Goal: Task Accomplishment & Management: Use online tool/utility

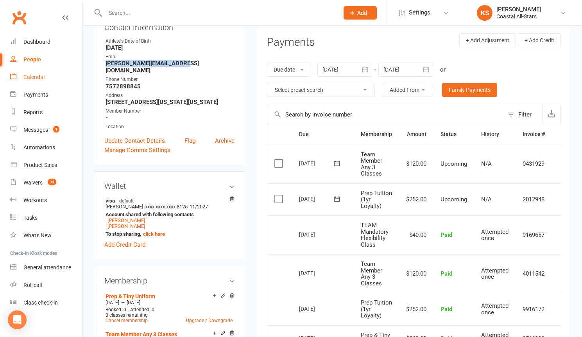
scroll to position [0, 16]
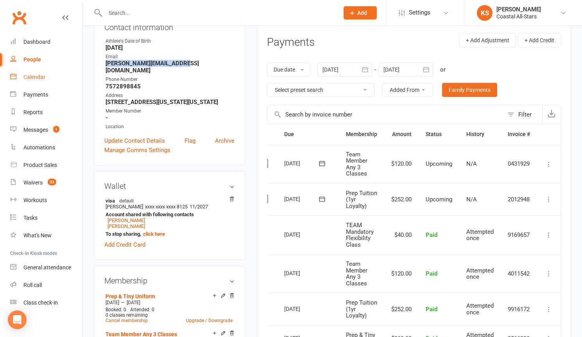
click at [29, 74] on div "Calendar" at bounding box center [34, 77] width 22 height 6
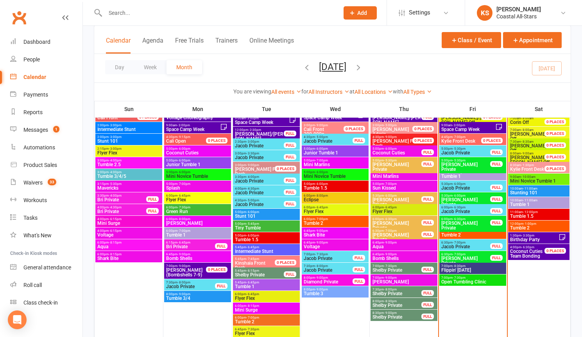
scroll to position [760, 0]
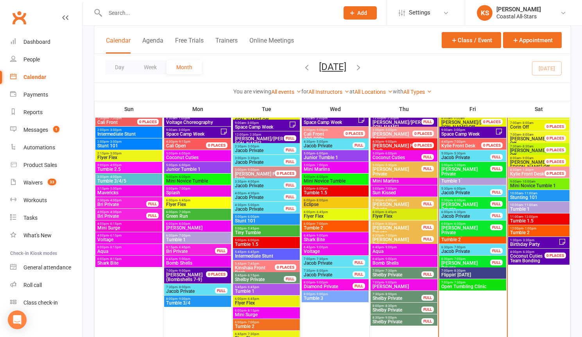
click at [469, 179] on span "Tumble 1" at bounding box center [473, 181] width 64 height 5
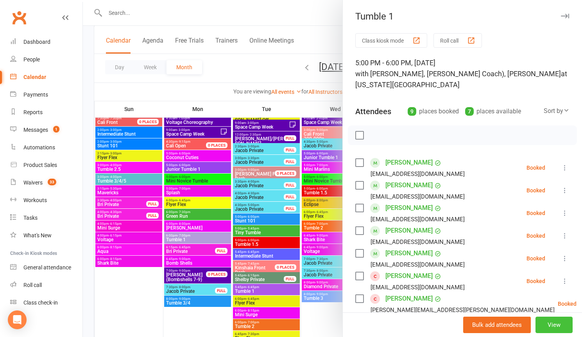
click at [540, 327] on button "View" at bounding box center [553, 325] width 37 height 16
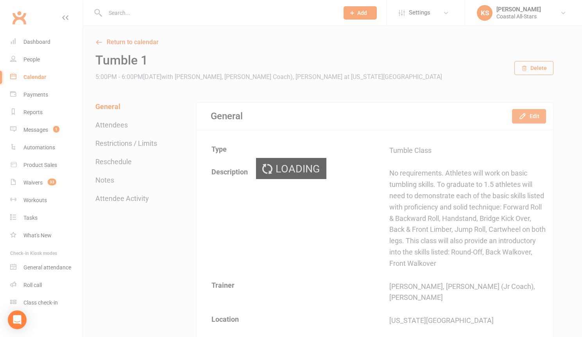
click at [525, 118] on icon "button" at bounding box center [523, 116] width 8 height 8
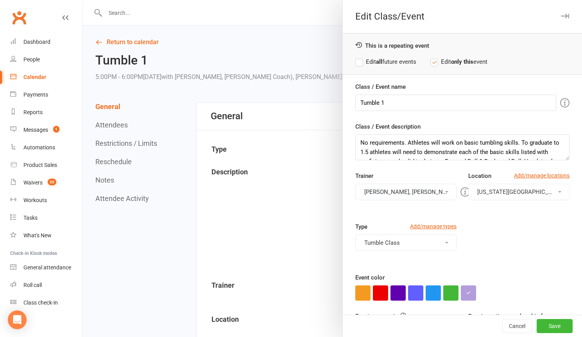
click at [417, 189] on button "[PERSON_NAME], [PERSON_NAME] (Jr Coach), [PERSON_NAME]" at bounding box center [405, 192] width 101 height 16
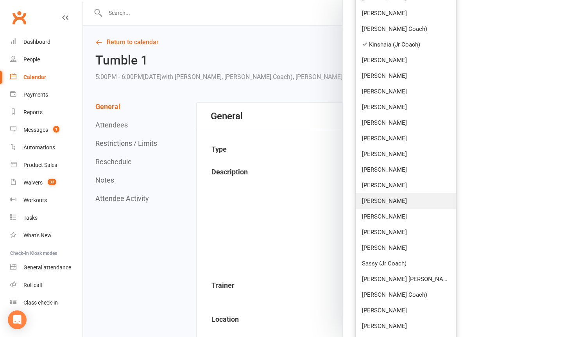
scroll to position [494, 0]
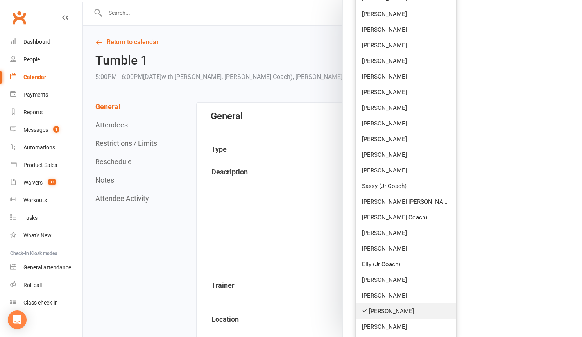
click at [397, 309] on link "[PERSON_NAME]" at bounding box center [406, 311] width 100 height 16
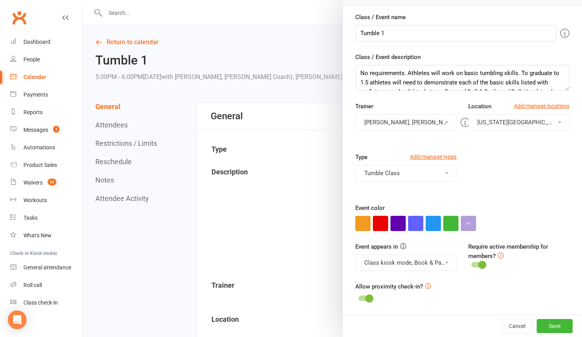
scroll to position [70, 0]
click at [405, 123] on button "[PERSON_NAME], [PERSON_NAME] (Jr Coach)" at bounding box center [405, 122] width 101 height 16
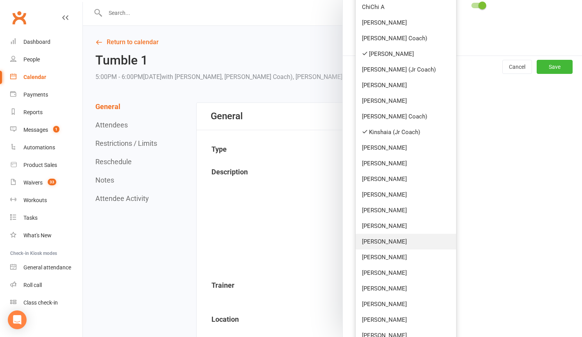
click at [400, 238] on link "[PERSON_NAME]" at bounding box center [406, 242] width 100 height 16
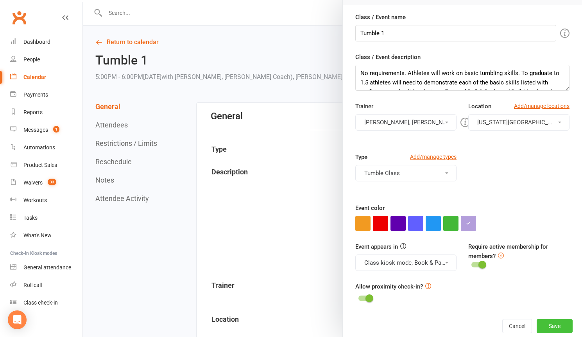
click at [537, 325] on button "Save" at bounding box center [555, 326] width 36 height 14
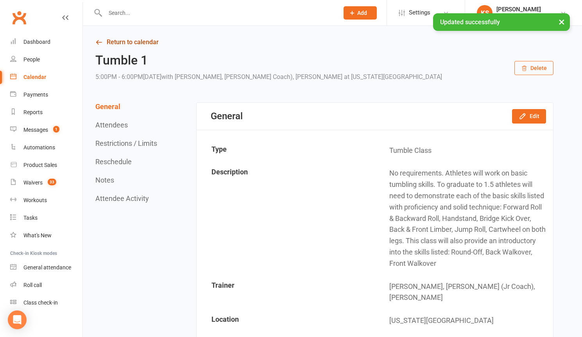
click at [147, 38] on link "Return to calendar" at bounding box center [324, 42] width 458 height 11
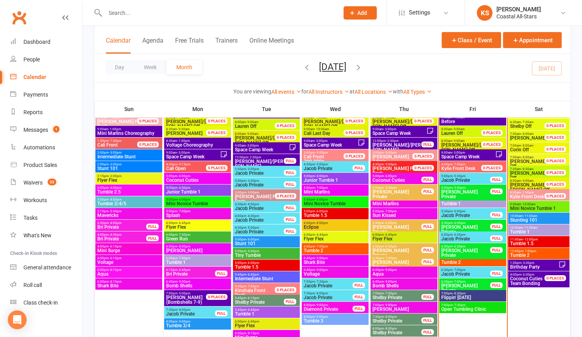
scroll to position [741, 0]
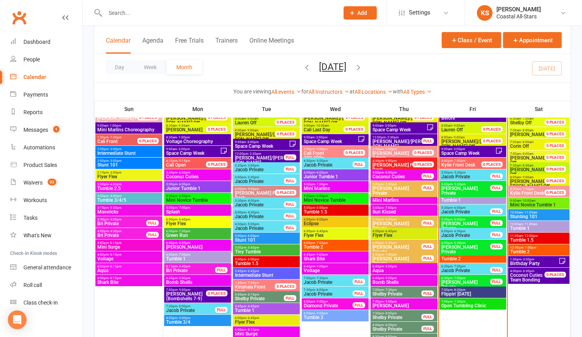
click at [465, 259] on span "Tumble 2" at bounding box center [473, 258] width 64 height 5
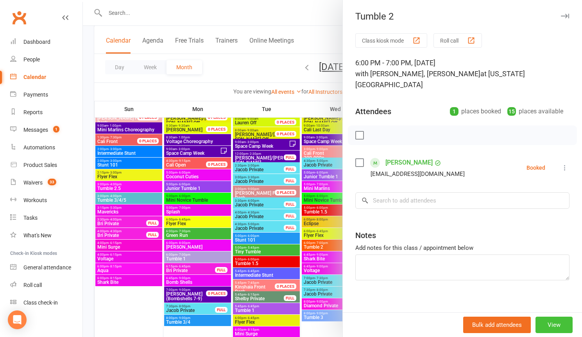
click at [555, 327] on button "View" at bounding box center [553, 325] width 37 height 16
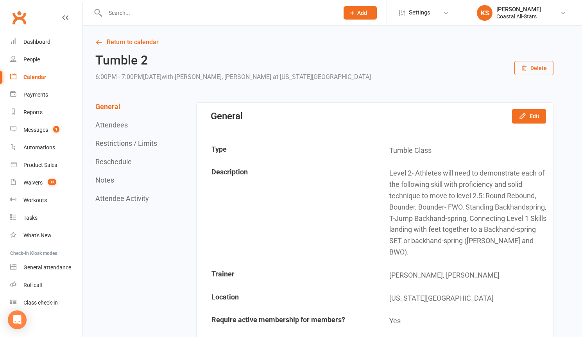
click at [526, 118] on icon "button" at bounding box center [523, 116] width 8 height 8
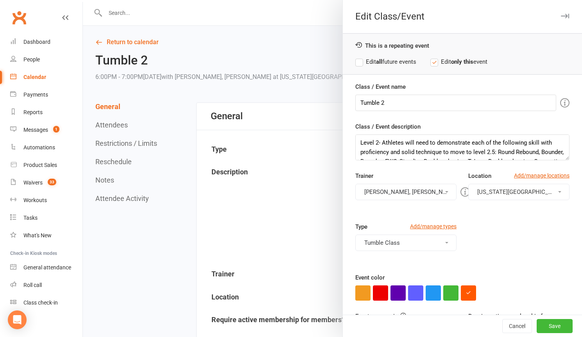
click at [408, 195] on button "[PERSON_NAME], [PERSON_NAME]" at bounding box center [405, 192] width 101 height 16
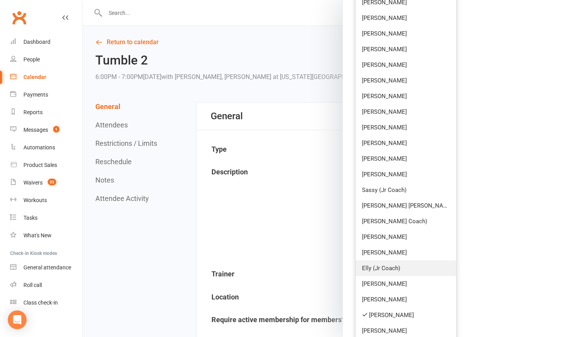
scroll to position [492, 0]
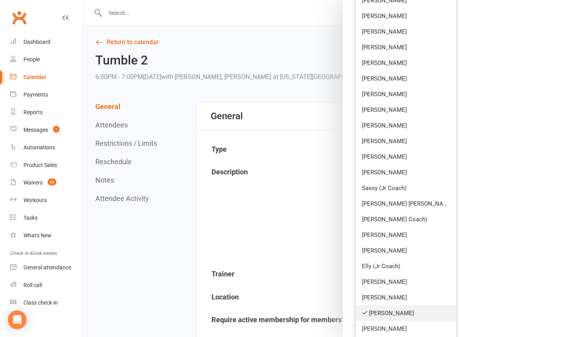
click at [374, 309] on link "[PERSON_NAME]" at bounding box center [406, 313] width 100 height 16
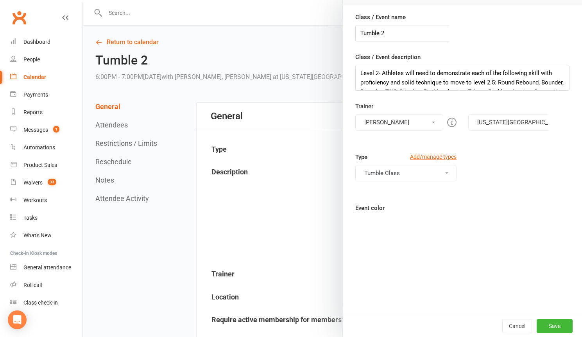
scroll to position [70, 0]
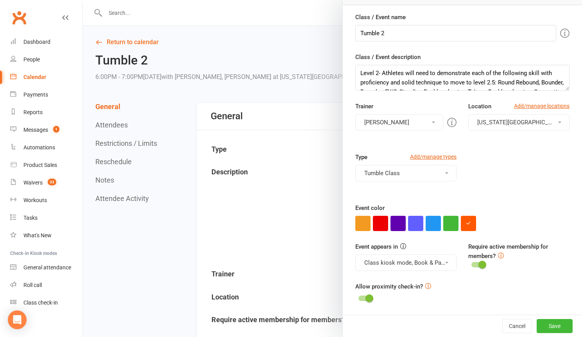
click at [386, 125] on button "[PERSON_NAME]" at bounding box center [399, 122] width 88 height 16
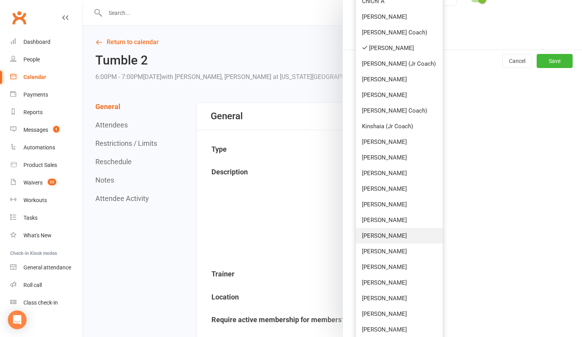
click at [385, 239] on link "[PERSON_NAME]" at bounding box center [399, 236] width 87 height 16
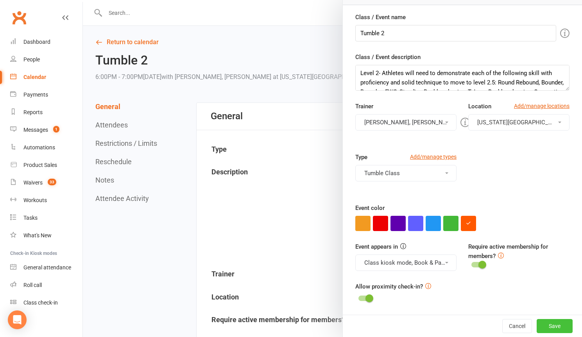
click at [537, 325] on button "Save" at bounding box center [555, 326] width 36 height 14
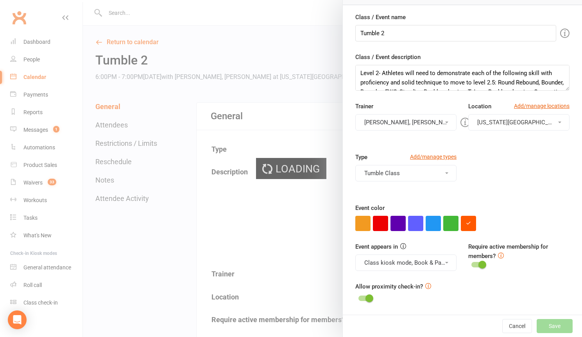
click at [200, 25] on div at bounding box center [332, 168] width 499 height 337
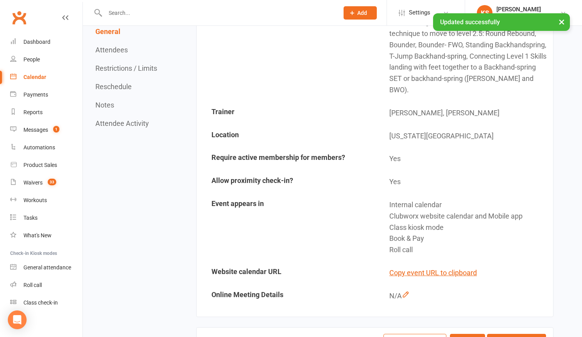
scroll to position [0, 0]
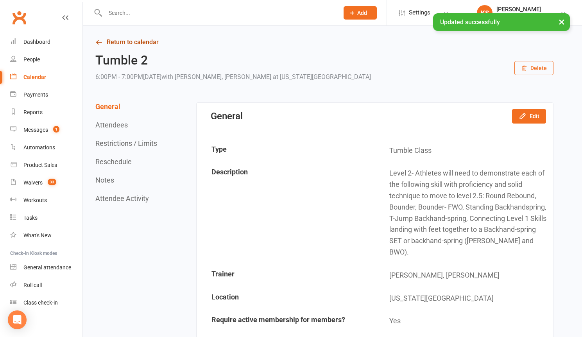
click at [145, 43] on link "Return to calendar" at bounding box center [324, 42] width 458 height 11
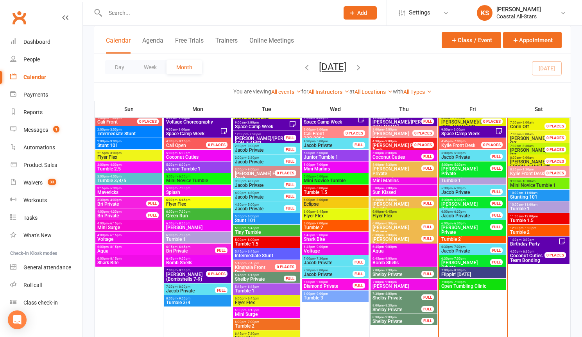
scroll to position [776, 0]
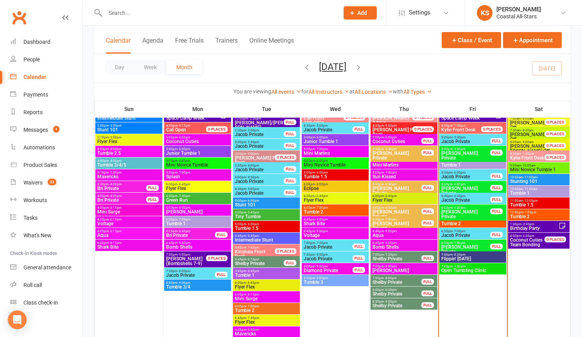
click at [458, 259] on span "Flippin' [DATE]" at bounding box center [473, 258] width 64 height 5
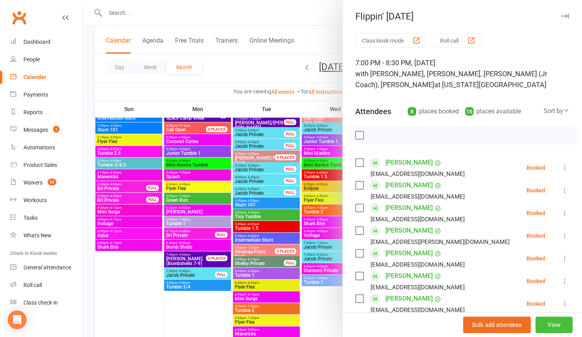
click at [535, 322] on button "View" at bounding box center [553, 325] width 37 height 16
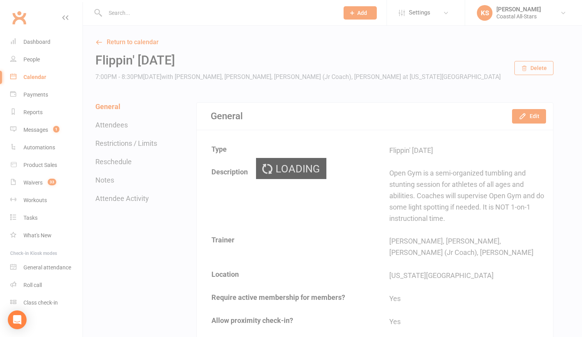
click at [532, 119] on div "Loading" at bounding box center [291, 168] width 582 height 337
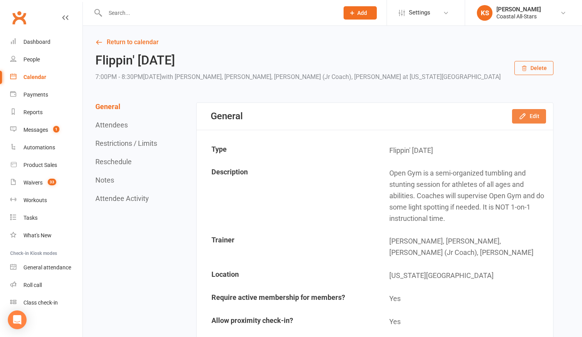
click at [532, 119] on button "Edit" at bounding box center [529, 116] width 34 height 14
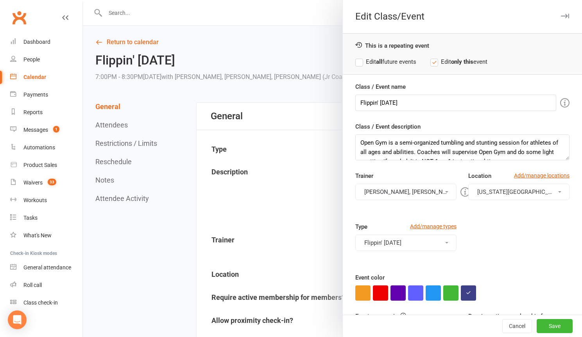
click at [400, 187] on button "[PERSON_NAME], [PERSON_NAME], [PERSON_NAME] (Jr Coach), [PERSON_NAME]" at bounding box center [405, 192] width 101 height 16
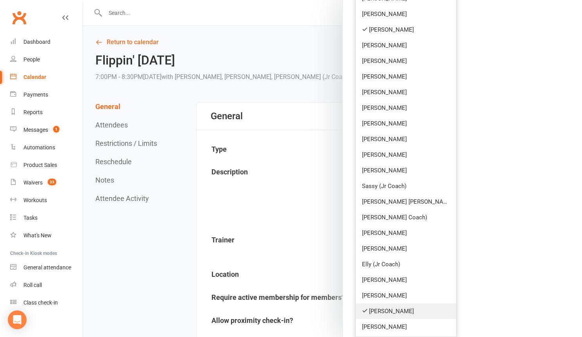
click at [392, 311] on link "[PERSON_NAME]" at bounding box center [406, 311] width 100 height 16
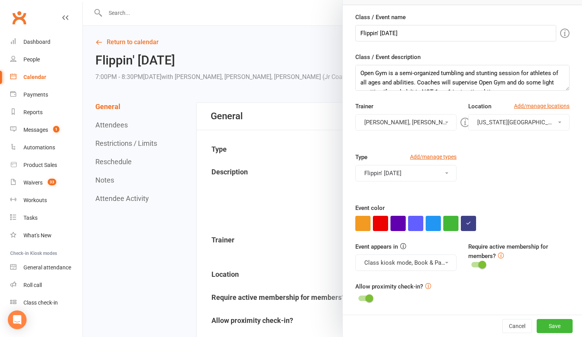
click at [418, 128] on button "[PERSON_NAME], [PERSON_NAME], [PERSON_NAME] (Jr Coach)" at bounding box center [405, 122] width 101 height 16
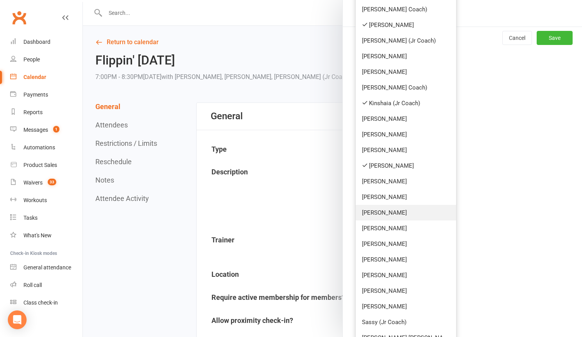
click at [397, 216] on link "[PERSON_NAME]" at bounding box center [406, 213] width 100 height 16
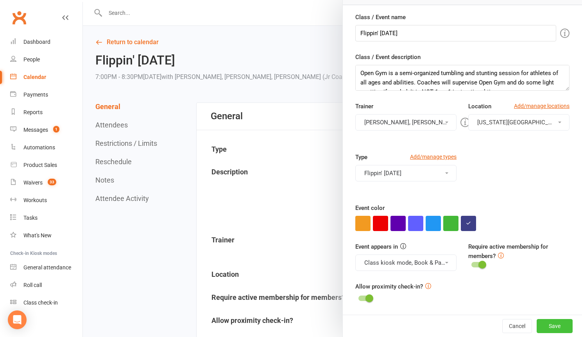
click at [546, 325] on button "Save" at bounding box center [555, 326] width 36 height 14
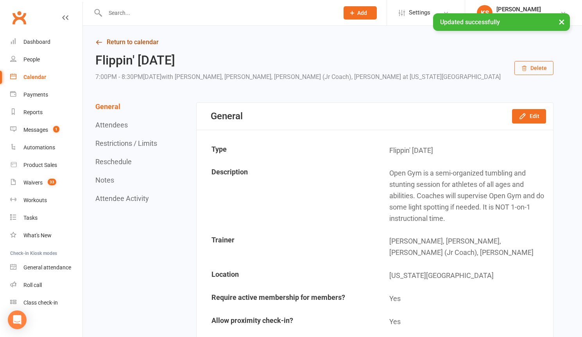
click at [182, 45] on link "Return to calendar" at bounding box center [324, 42] width 458 height 11
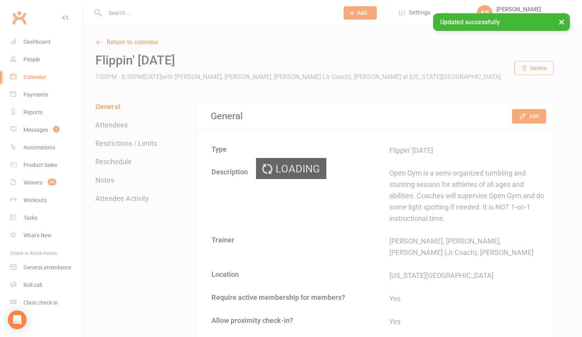
click at [132, 40] on div "Loading" at bounding box center [291, 168] width 582 height 337
